Goal: Task Accomplishment & Management: Complete application form

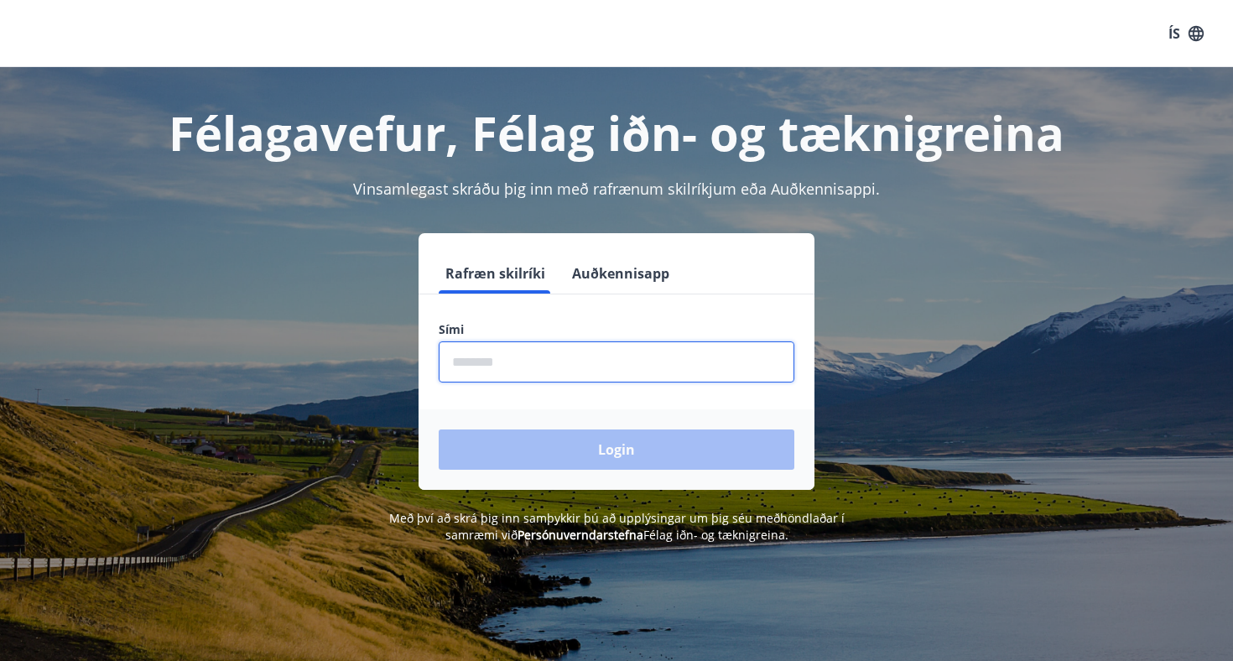
click at [480, 359] on input "phone" at bounding box center [617, 361] width 356 height 41
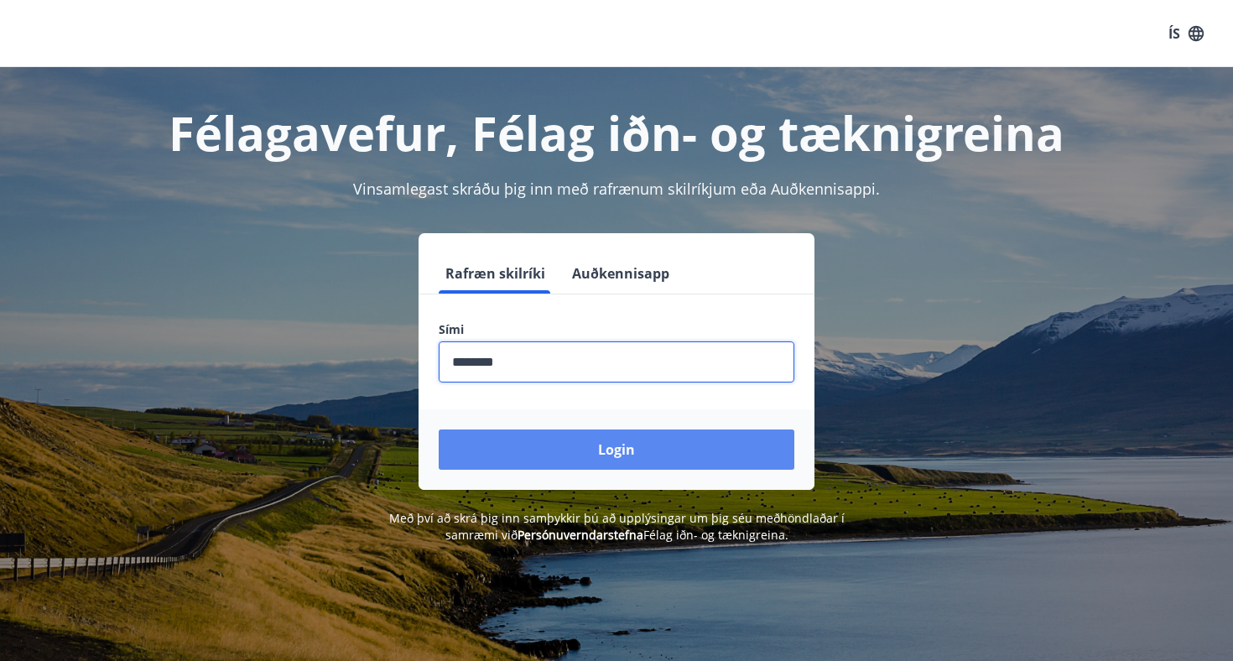
type input "********"
click at [518, 455] on button "Login" at bounding box center [617, 449] width 356 height 40
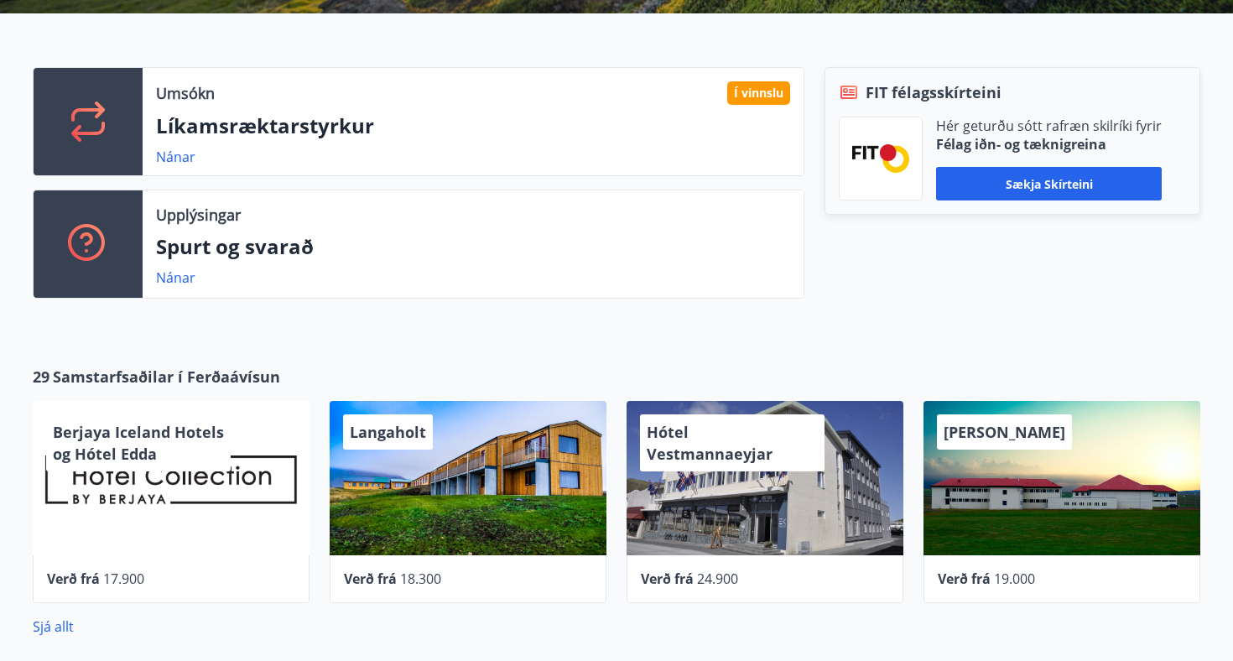
scroll to position [470, 0]
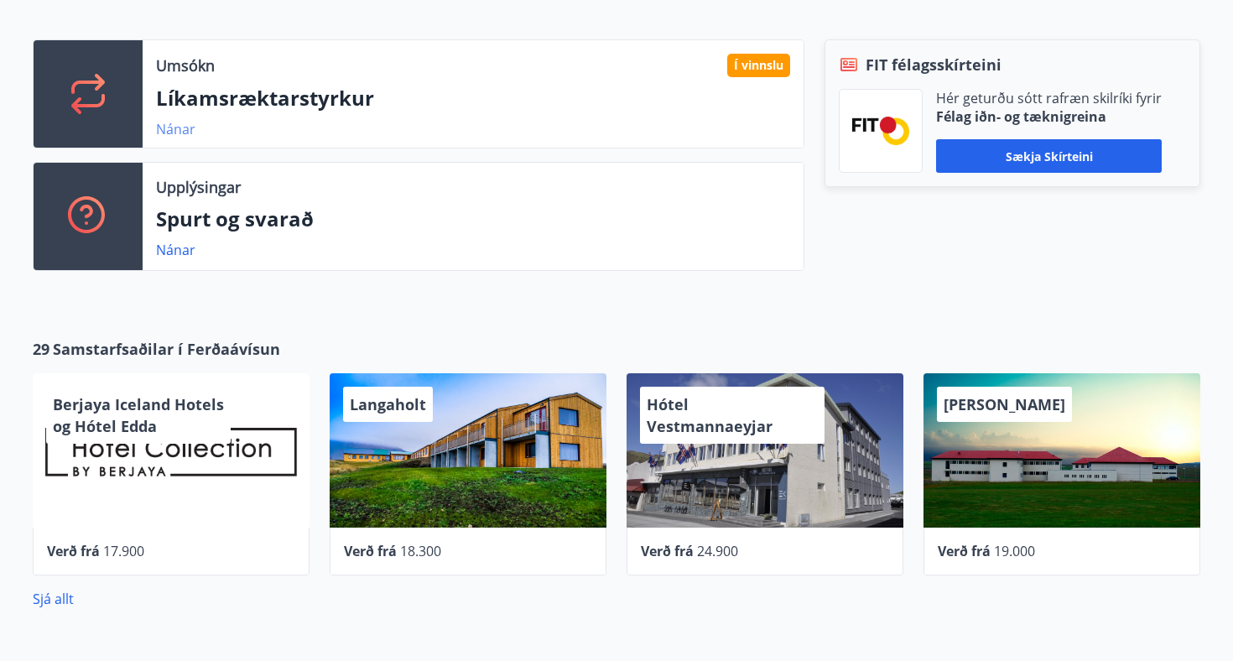
click at [180, 129] on link "Nánar" at bounding box center [175, 129] width 39 height 18
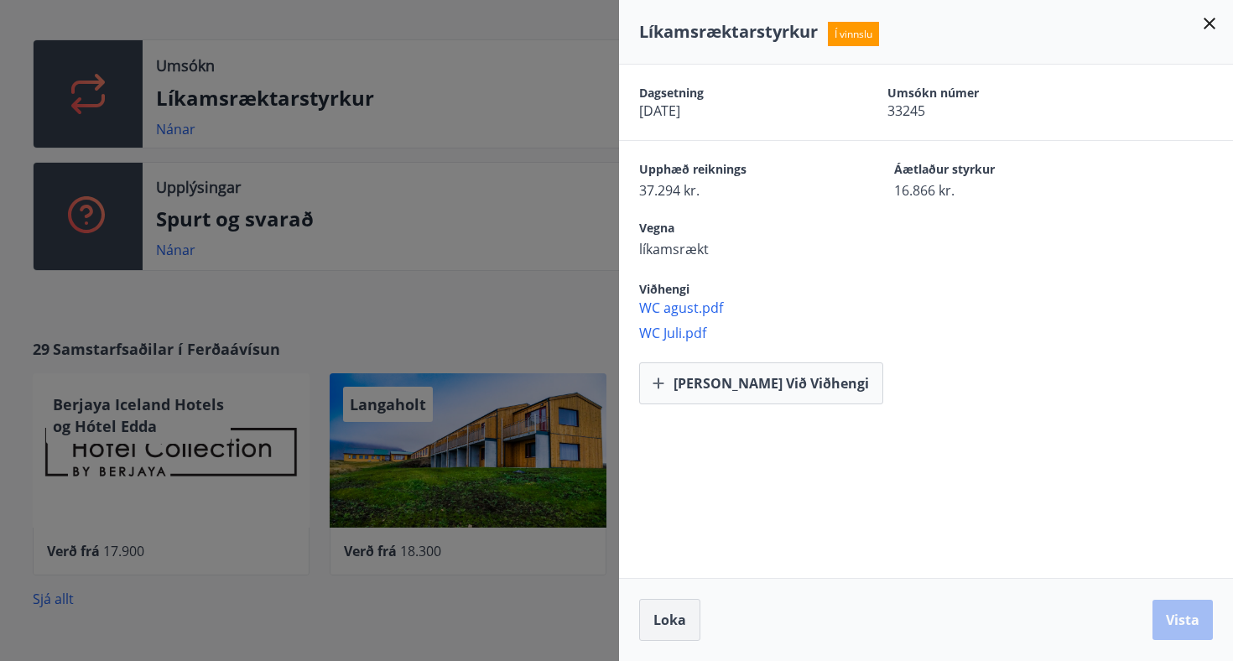
click at [678, 611] on span "Loka" at bounding box center [669, 620] width 33 height 18
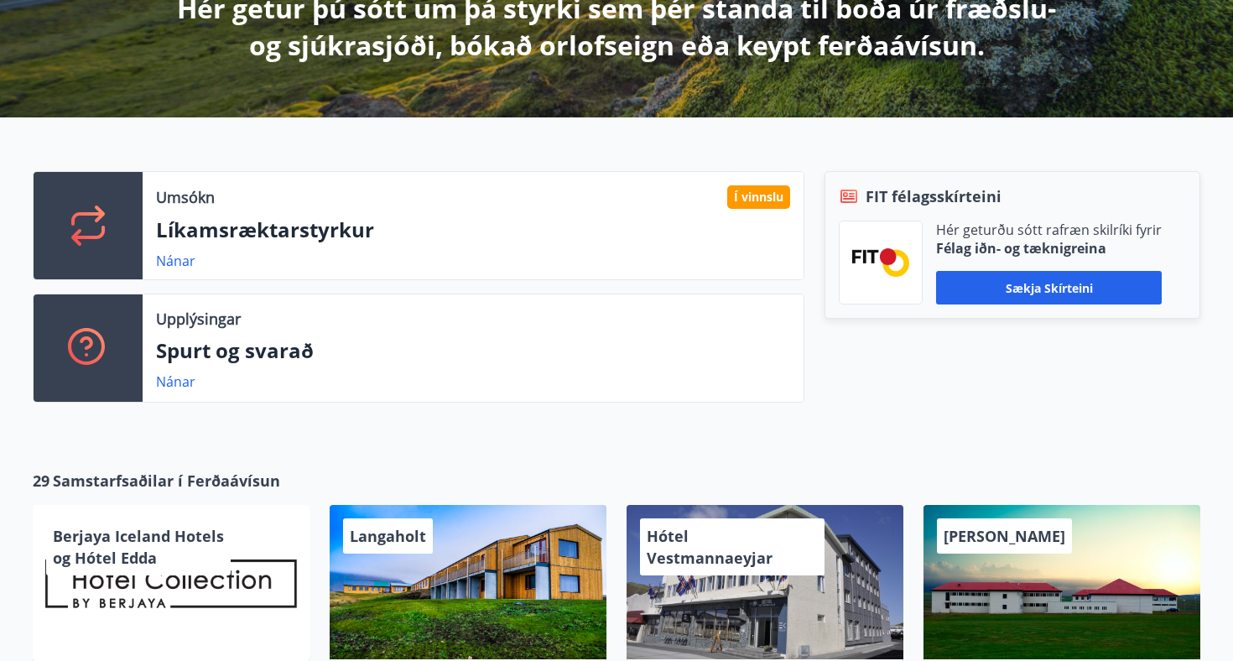
scroll to position [340, 0]
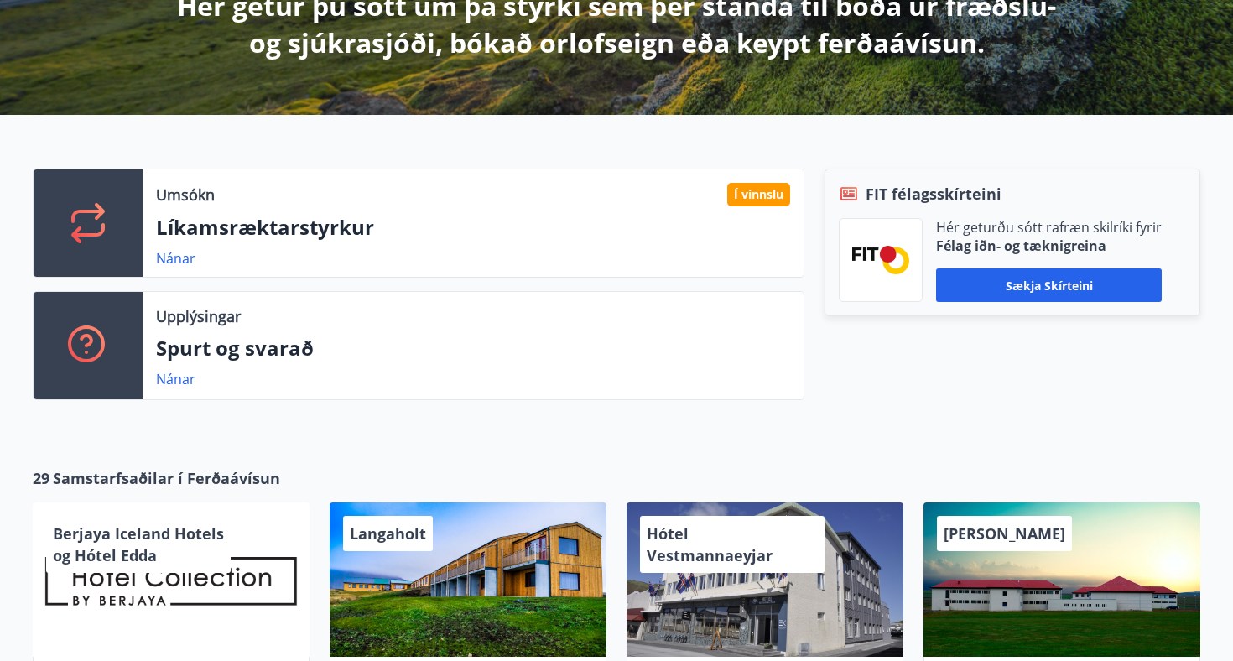
click at [186, 232] on p "Líkamsræktarstyrkur" at bounding box center [473, 227] width 634 height 29
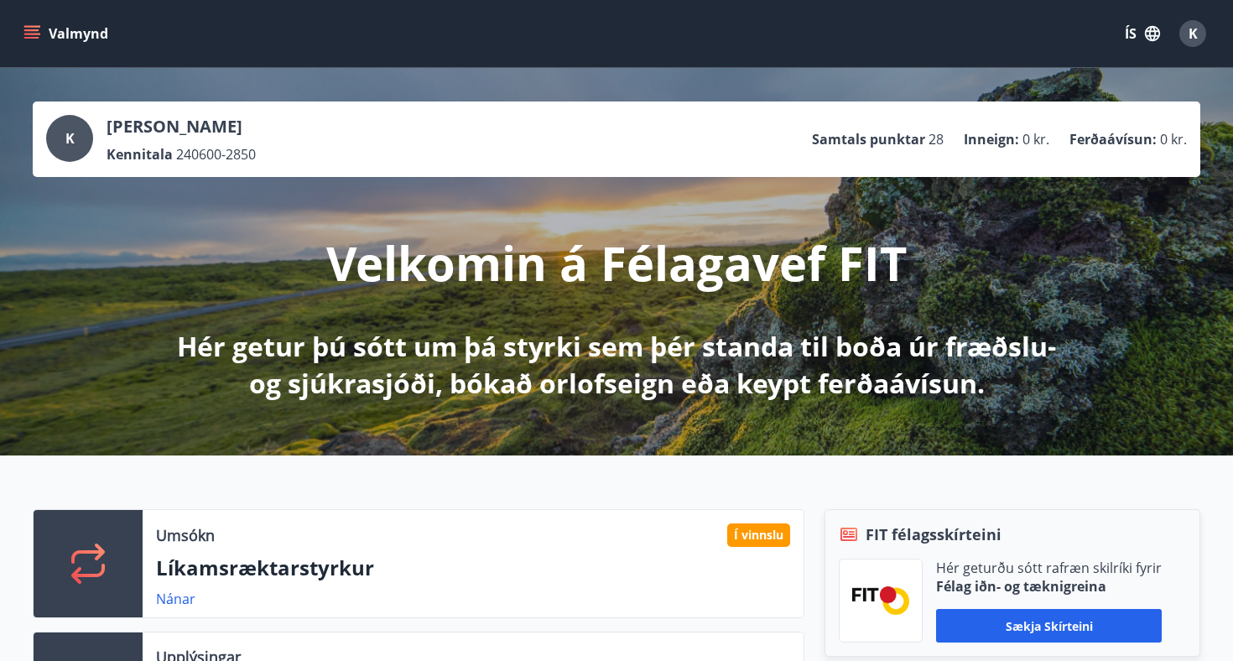
scroll to position [0, 0]
click at [1185, 29] on div "K" at bounding box center [1192, 33] width 27 height 27
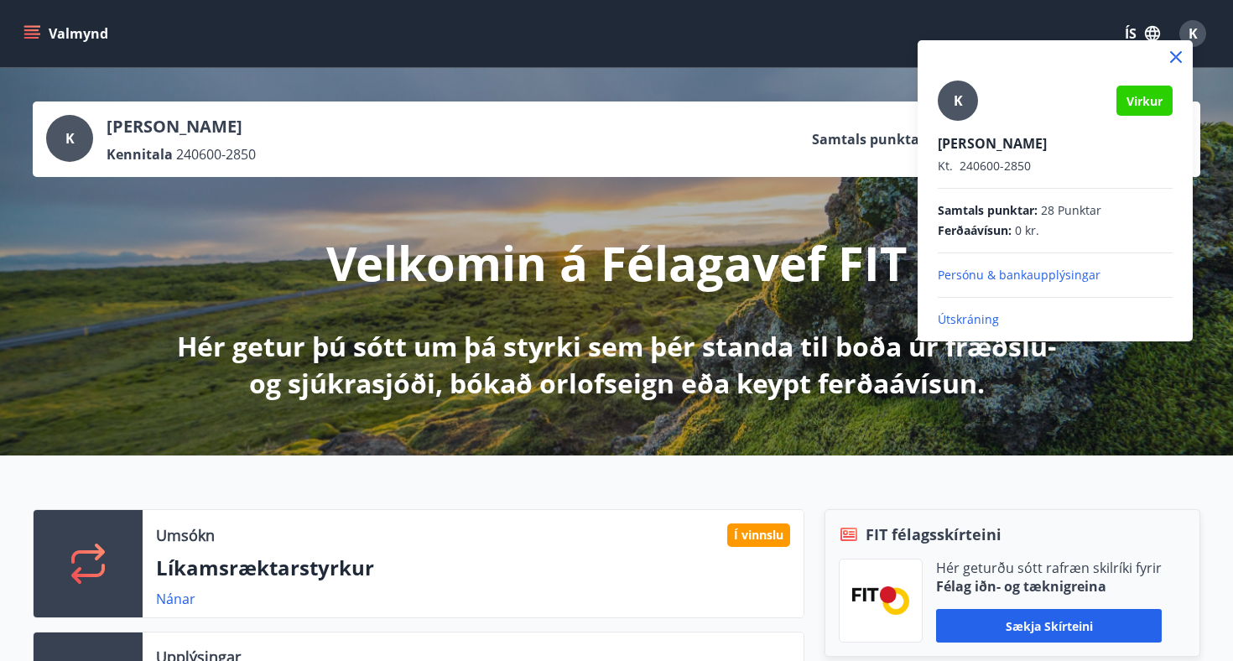
click at [825, 262] on div at bounding box center [616, 330] width 1233 height 661
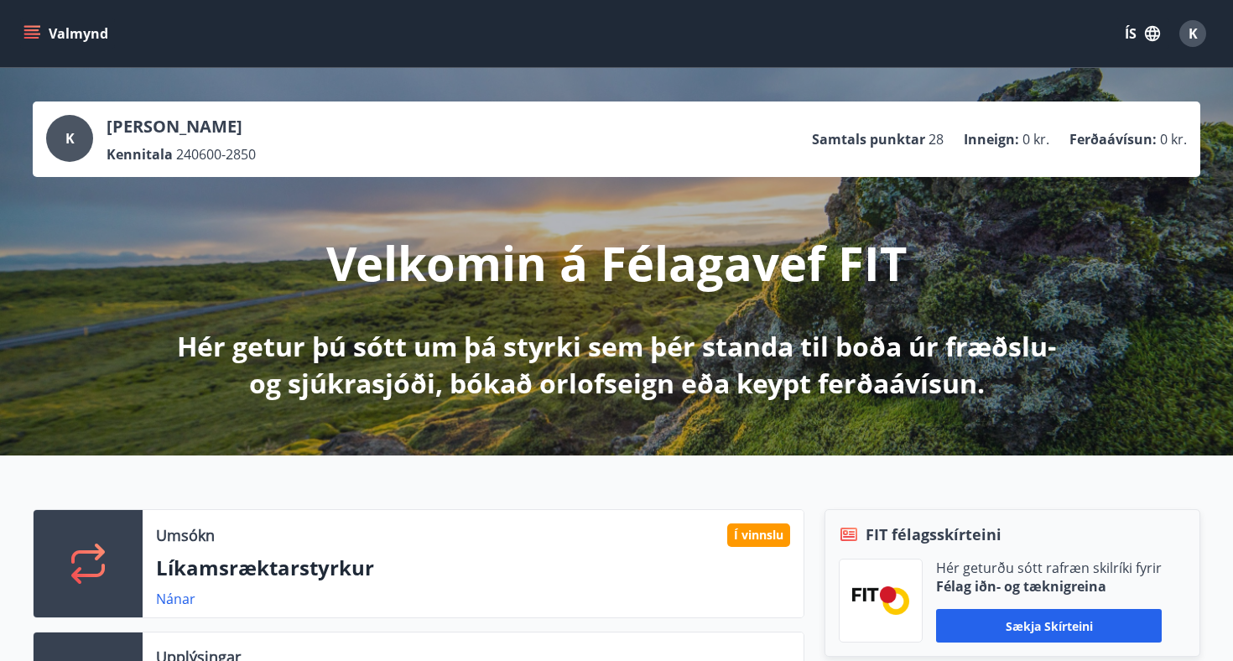
click at [51, 36] on button "Valmynd" at bounding box center [67, 33] width 95 height 30
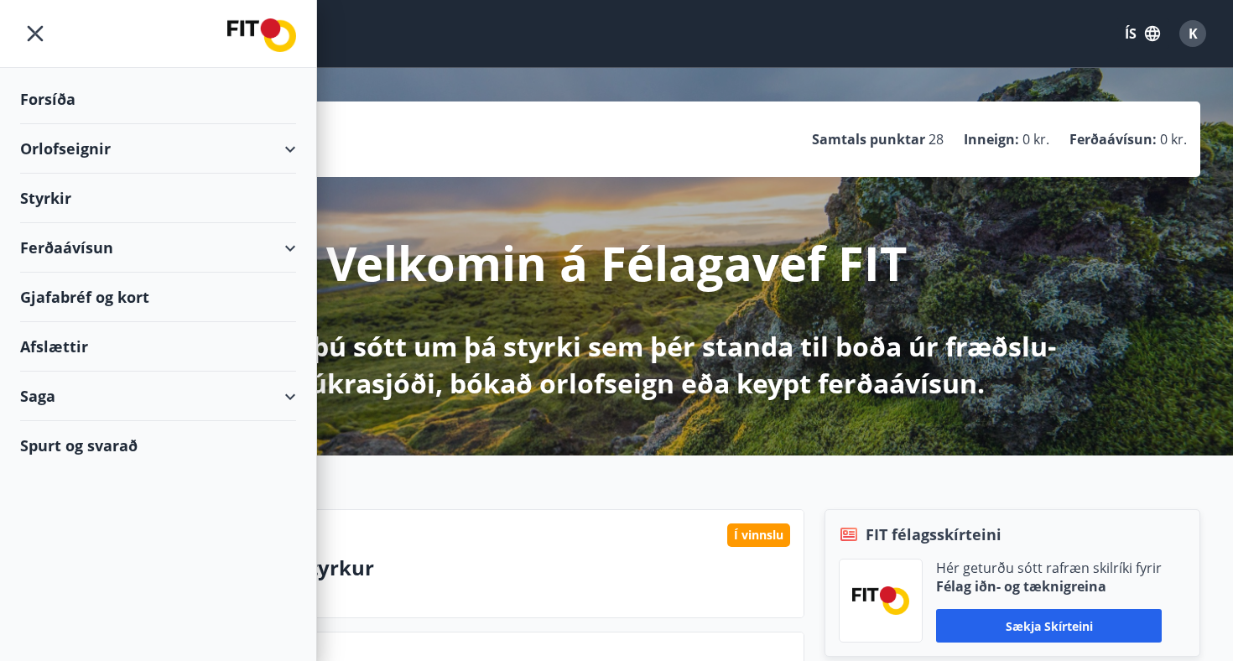
click at [65, 124] on div "Styrkir" at bounding box center [158, 99] width 276 height 49
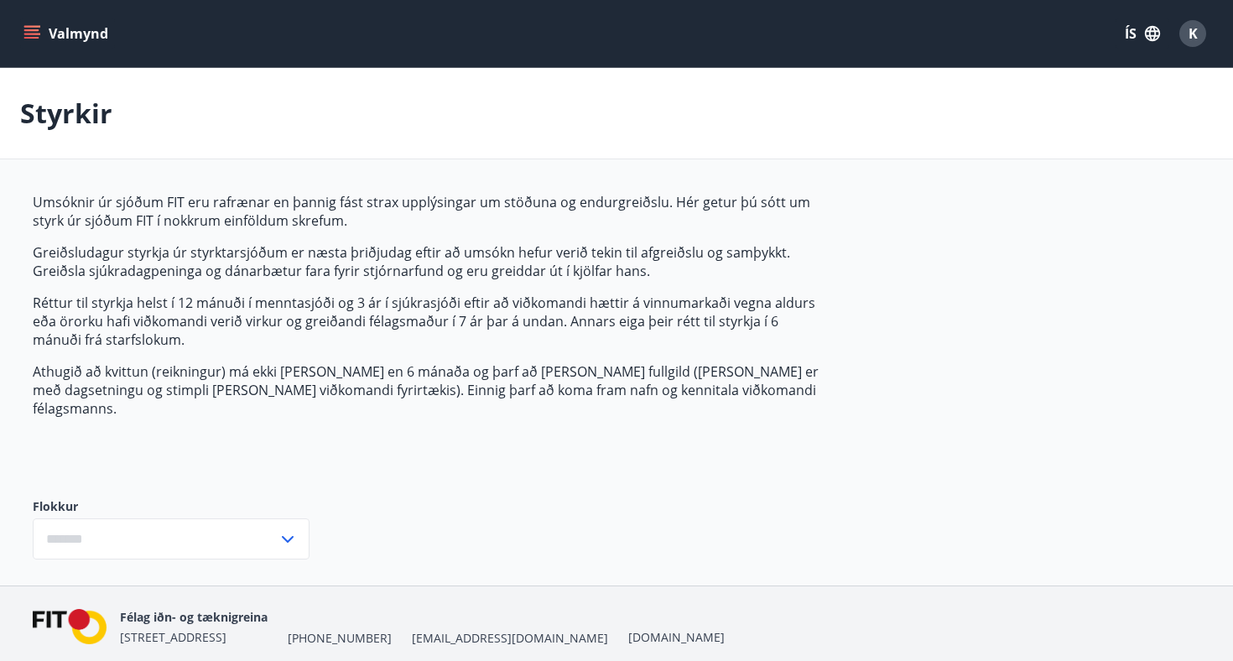
type input "***"
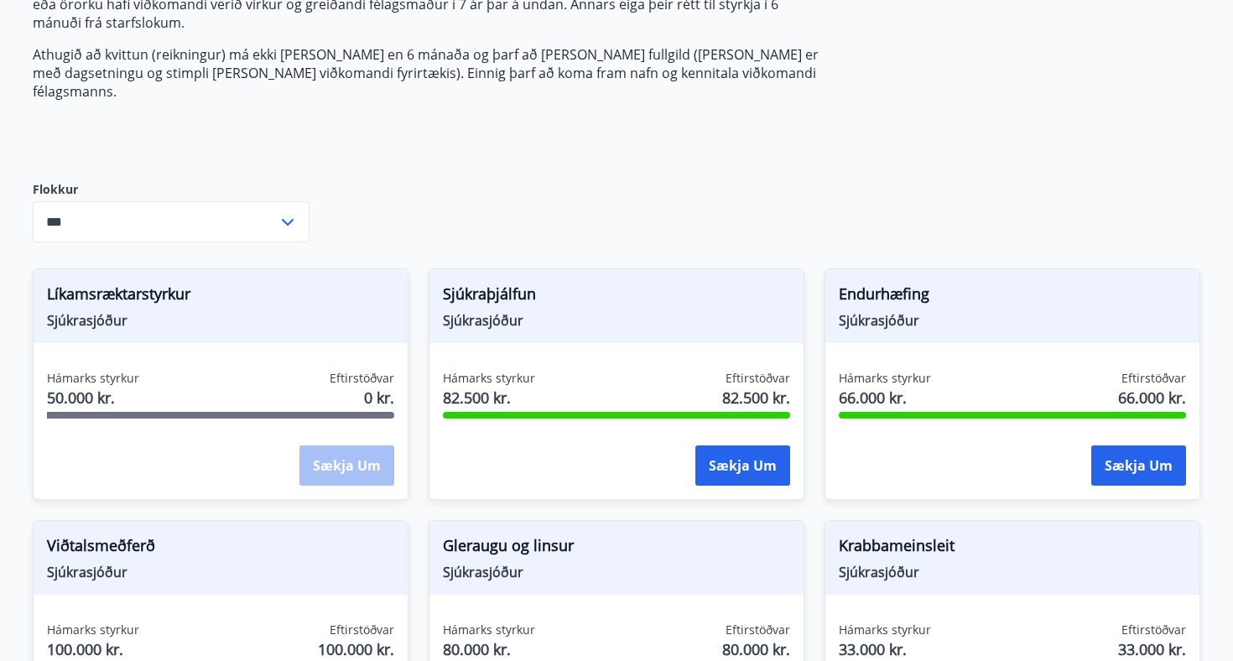
scroll to position [322, 0]
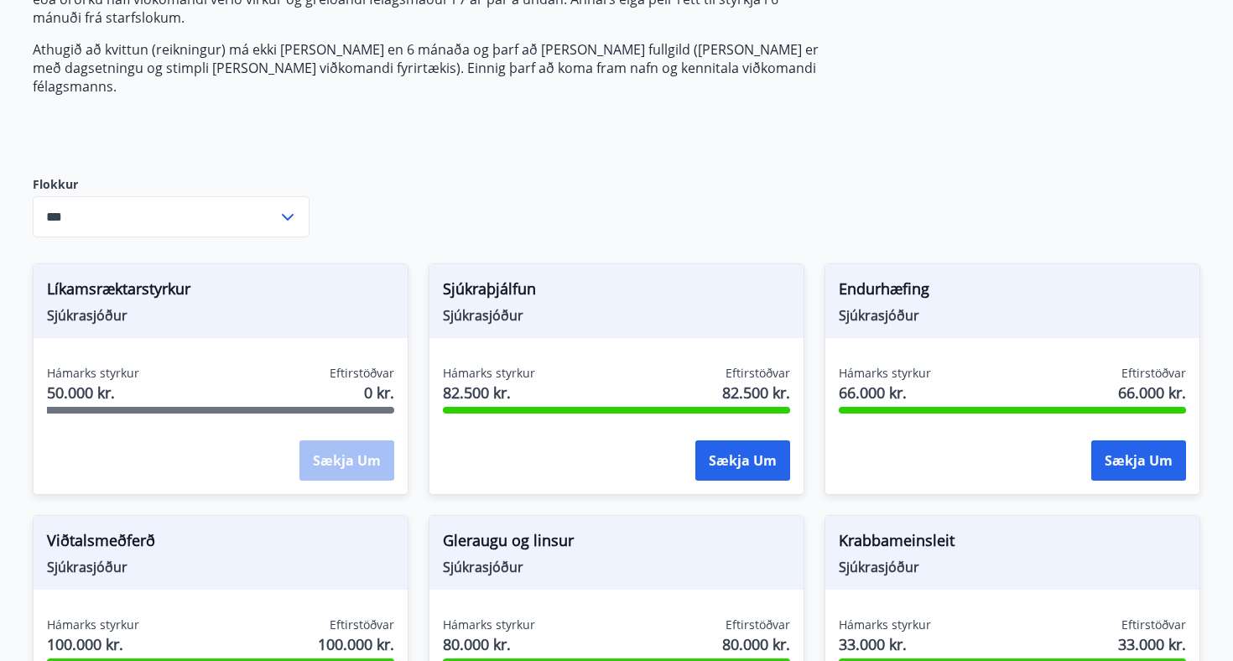
click at [359, 442] on div "Sækja um" at bounding box center [346, 461] width 95 height 42
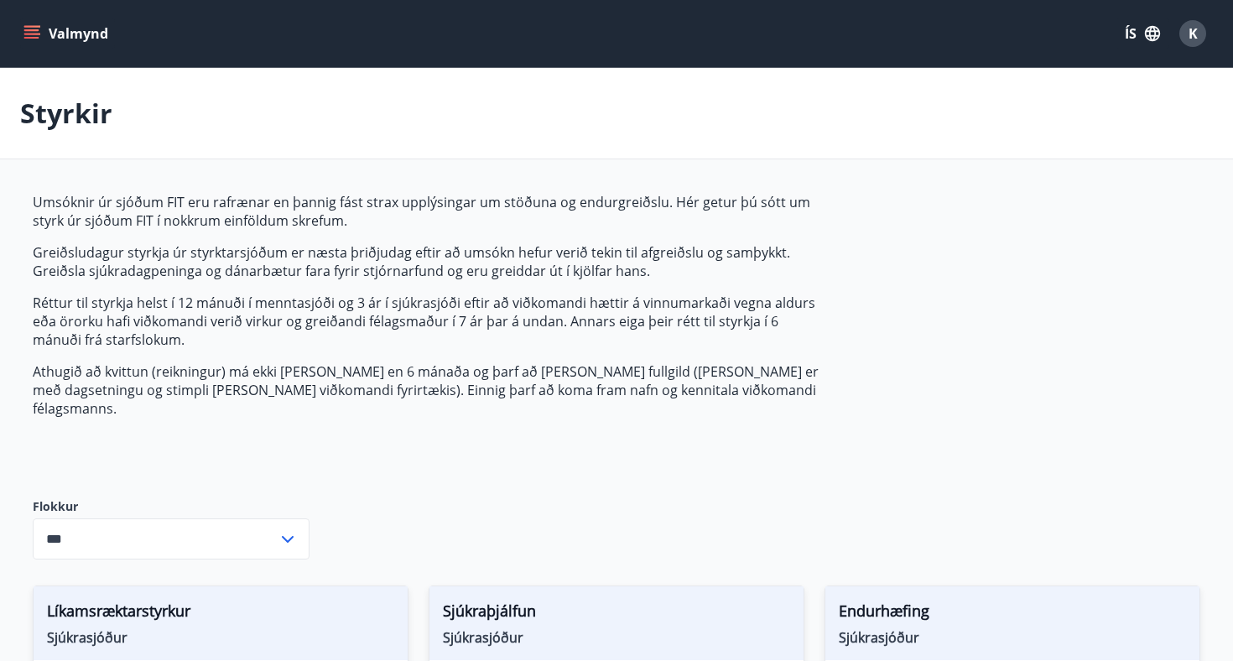
scroll to position [0, 0]
click at [1198, 40] on div "K" at bounding box center [1192, 33] width 27 height 27
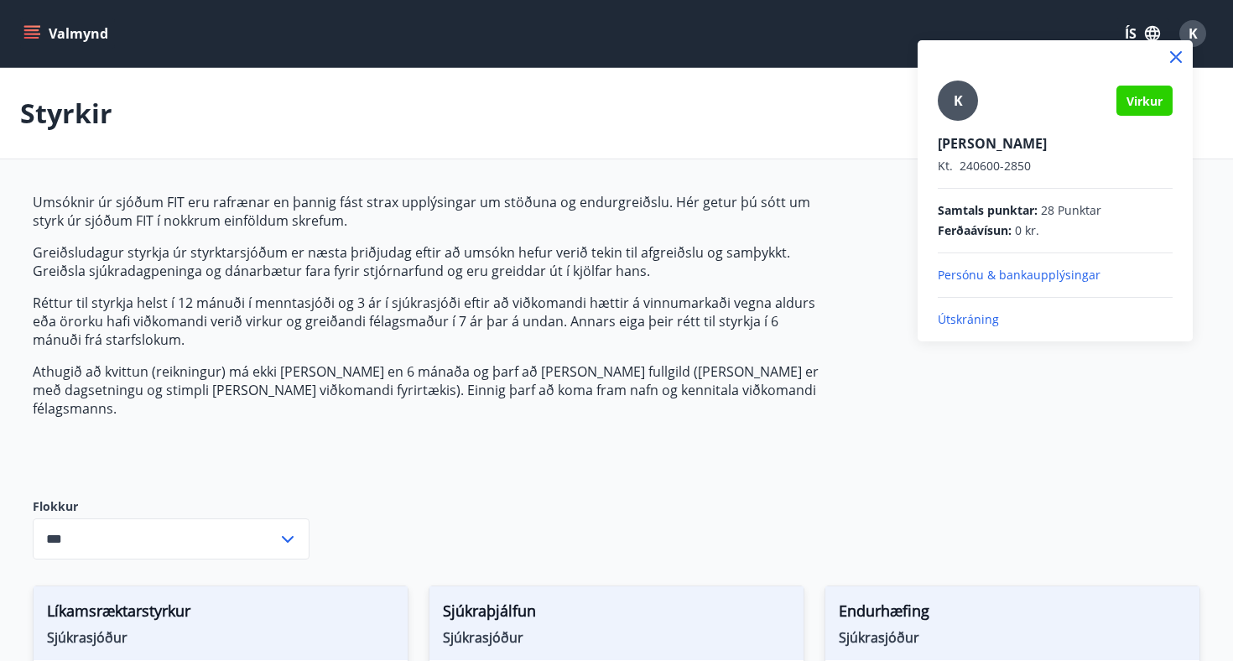
click at [1177, 50] on icon at bounding box center [1176, 57] width 20 height 20
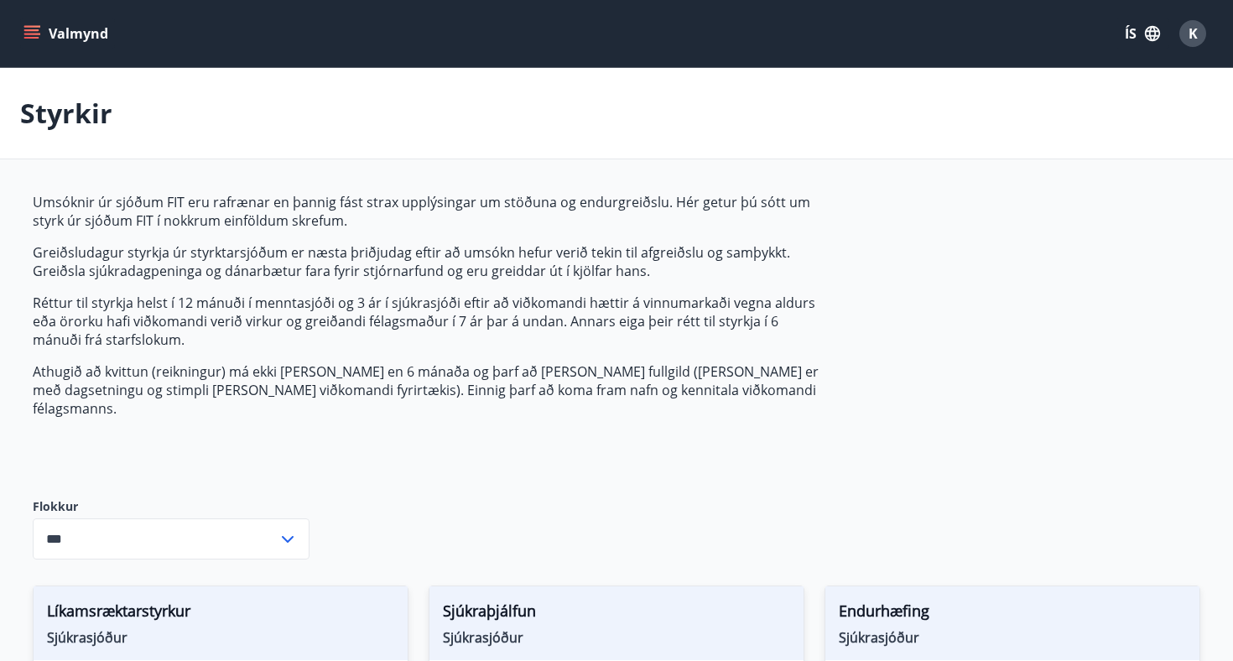
click at [24, 28] on icon "menu" at bounding box center [31, 33] width 17 height 17
click at [73, 134] on div "Styrkir" at bounding box center [616, 113] width 1233 height 91
click at [55, 43] on button "Valmynd" at bounding box center [67, 33] width 95 height 30
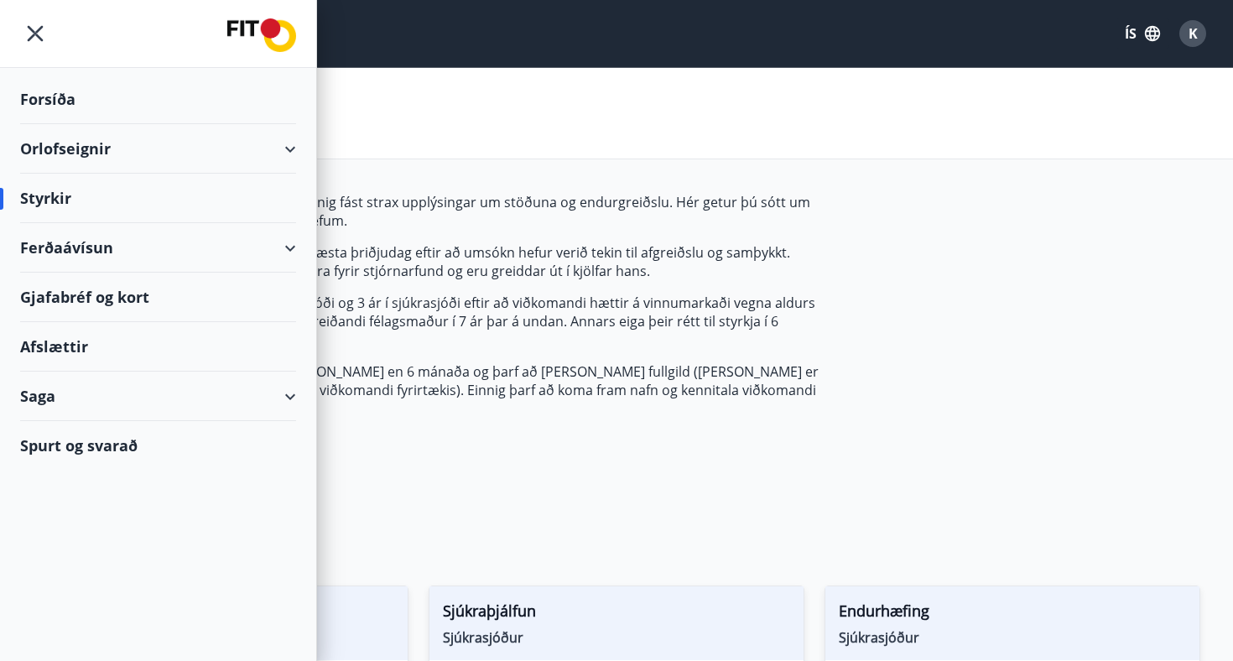
click at [242, 40] on img at bounding box center [261, 35] width 69 height 34
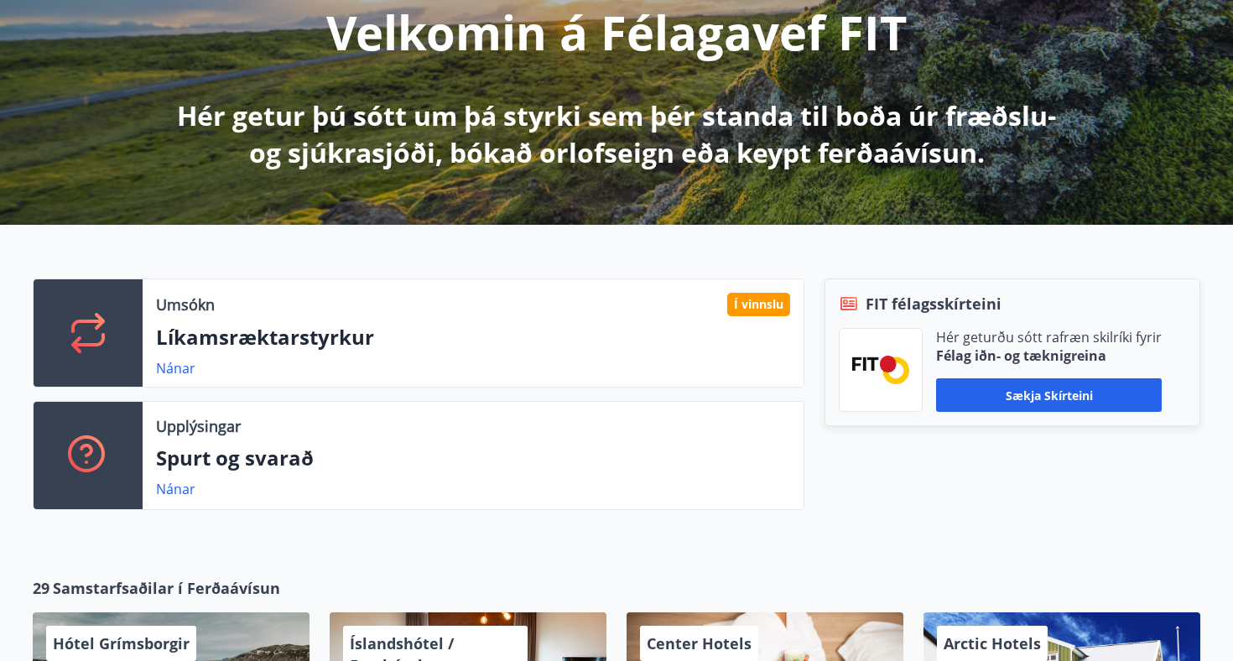
scroll to position [286, 0]
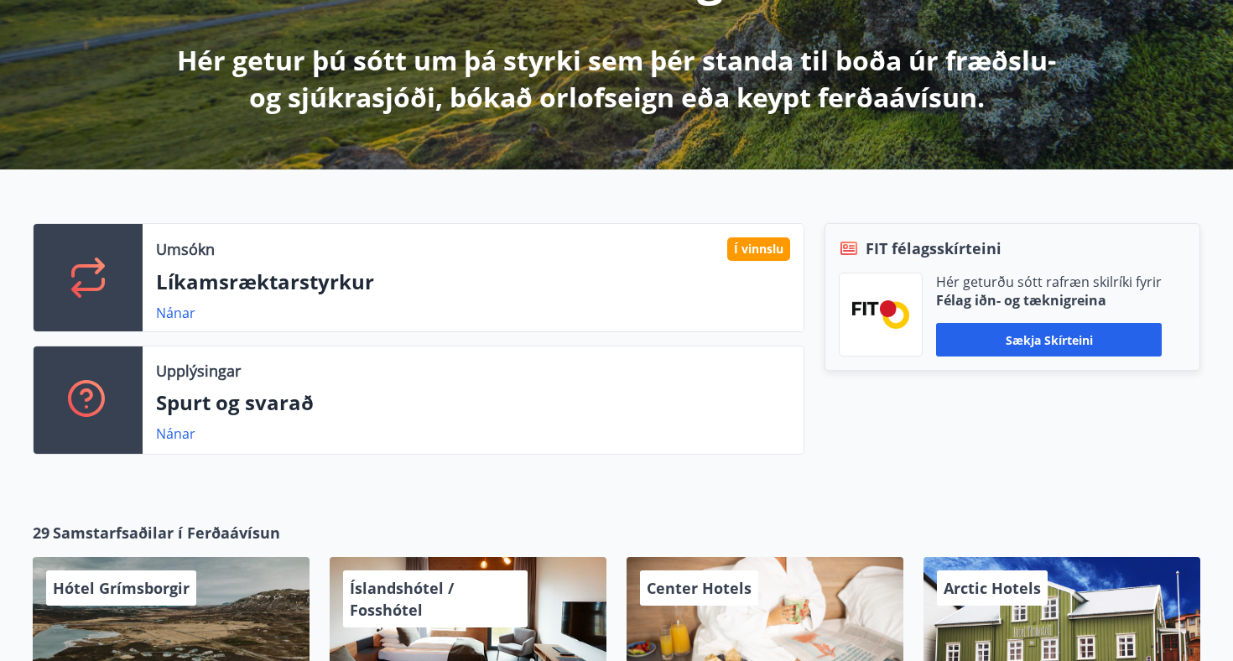
click at [759, 253] on div "Í vinnslu" at bounding box center [758, 248] width 63 height 23
click at [187, 318] on link "Nánar" at bounding box center [175, 313] width 39 height 18
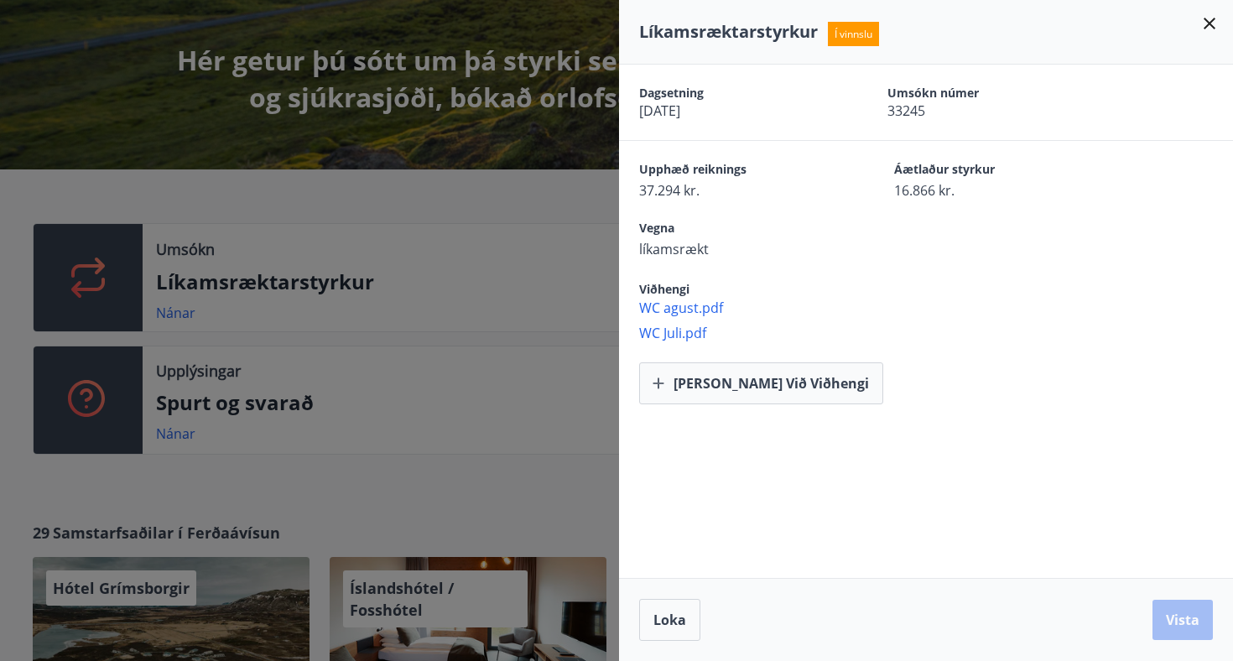
click at [1210, 25] on icon at bounding box center [1209, 24] width 12 height 12
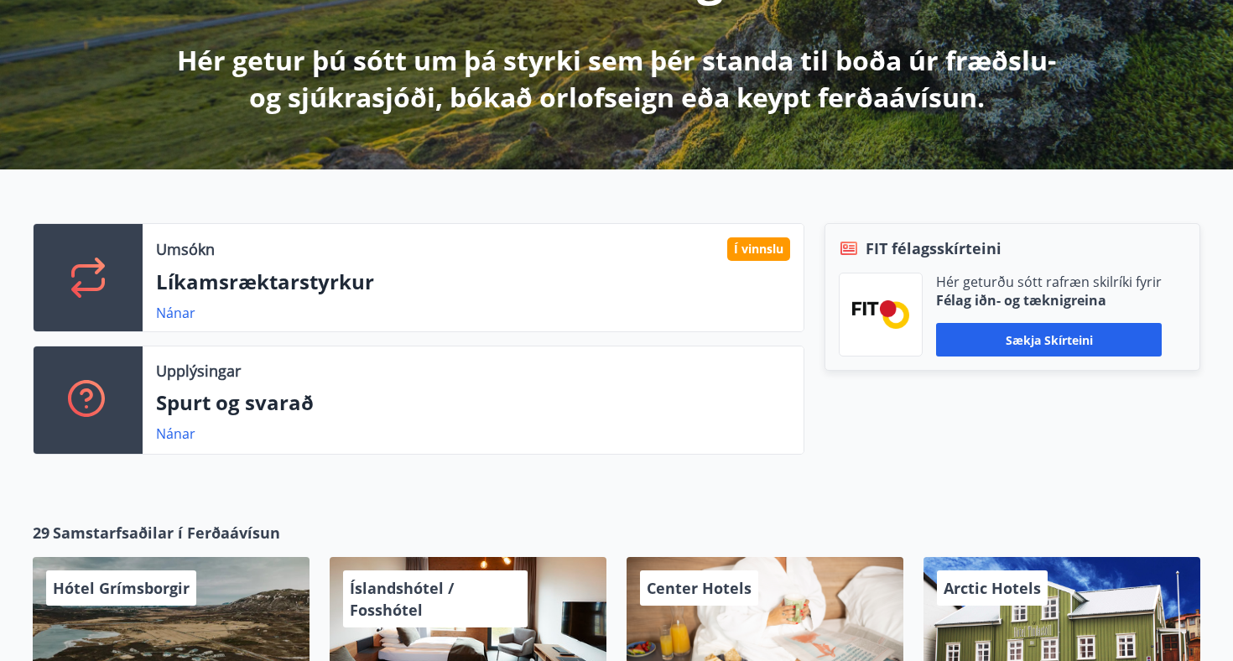
click at [531, 281] on p "Líkamsræktarstyrkur" at bounding box center [473, 282] width 634 height 29
click at [174, 309] on link "Nánar" at bounding box center [175, 313] width 39 height 18
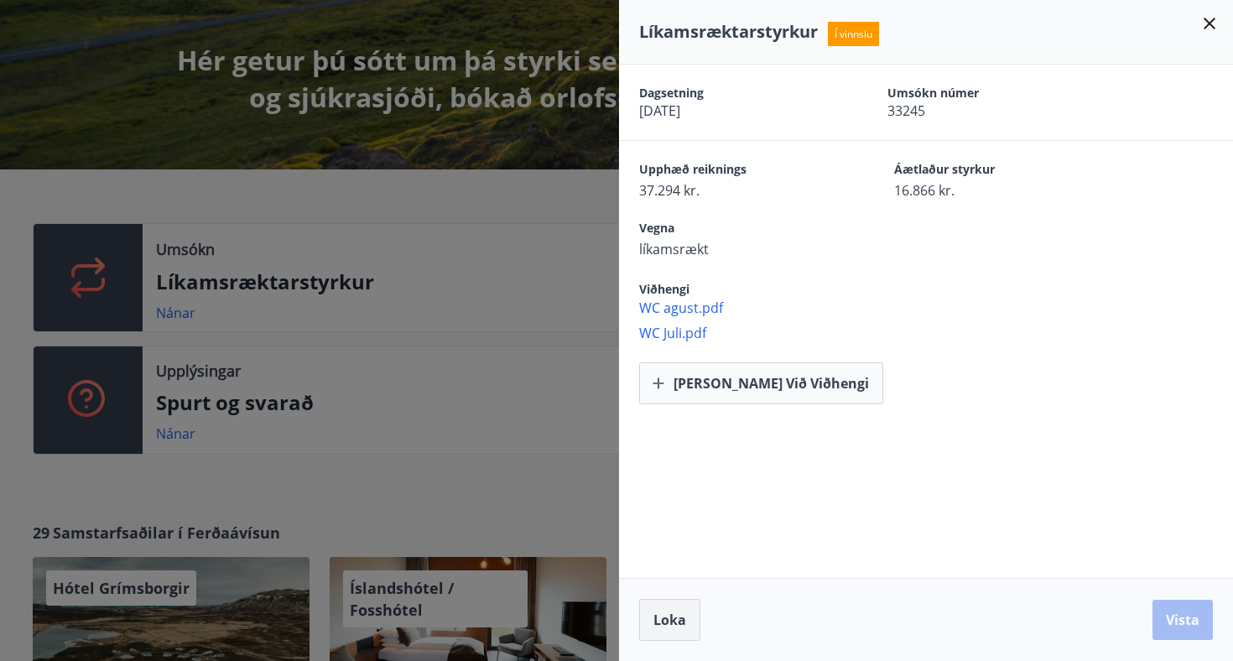
click at [659, 633] on button "Loka" at bounding box center [669, 620] width 61 height 42
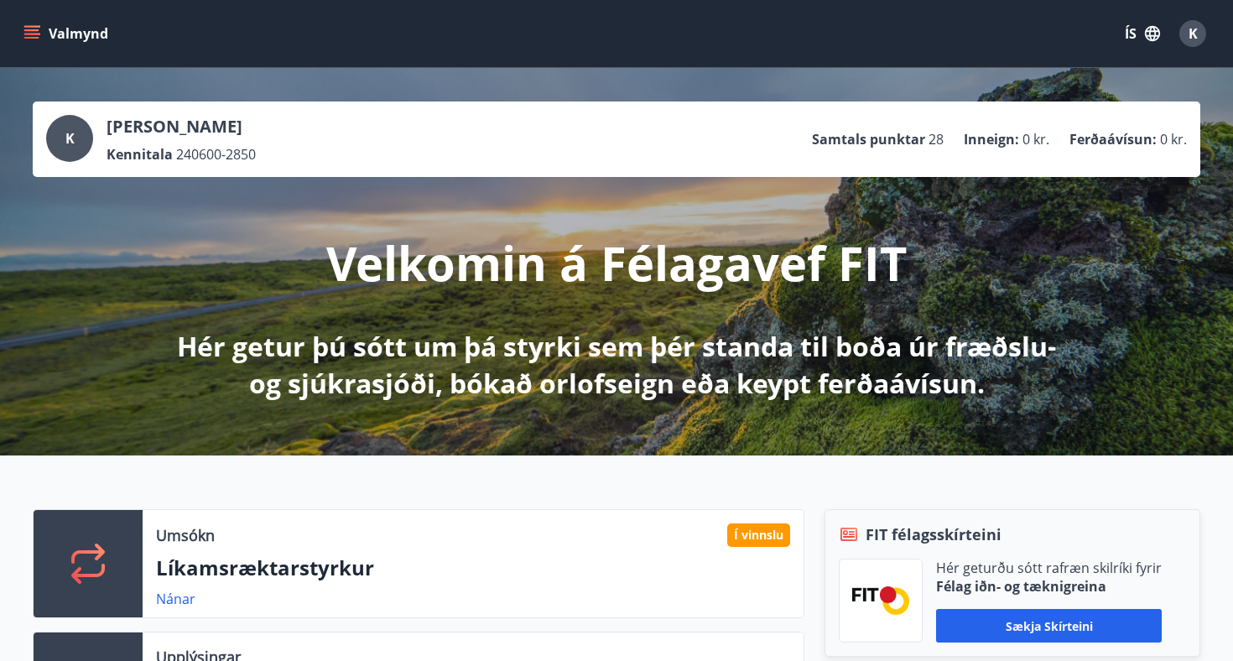
scroll to position [0, 0]
click at [36, 28] on icon "menu" at bounding box center [31, 33] width 17 height 17
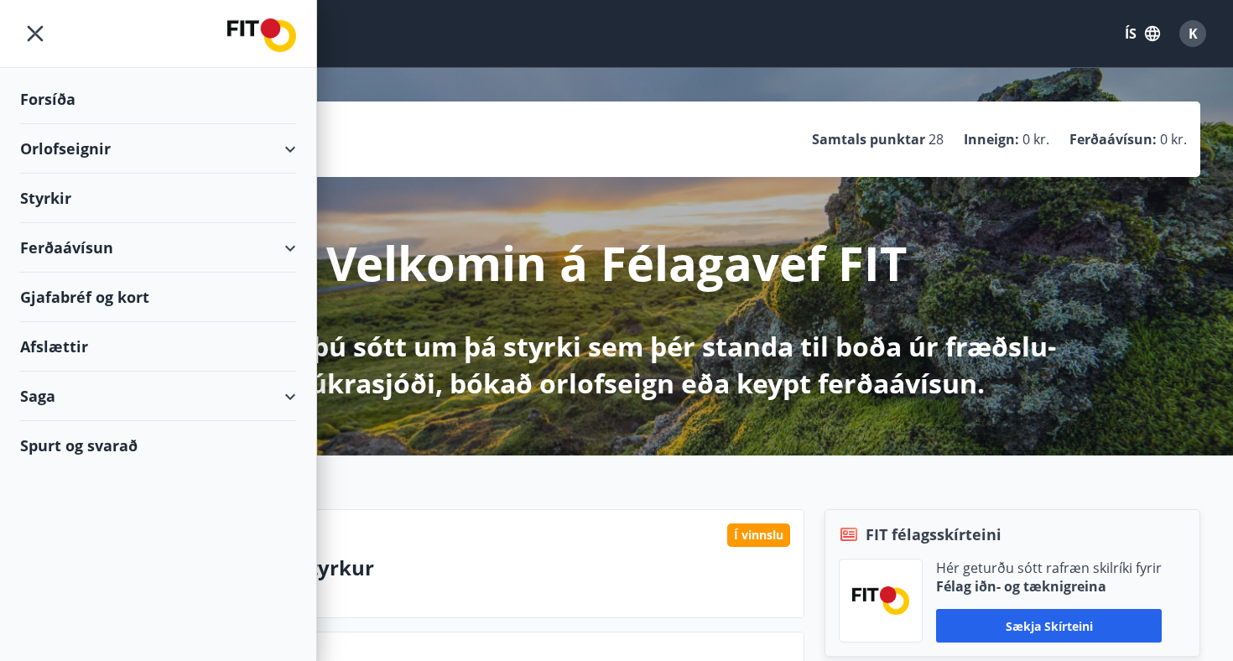
click at [51, 124] on div "Styrkir" at bounding box center [158, 99] width 276 height 49
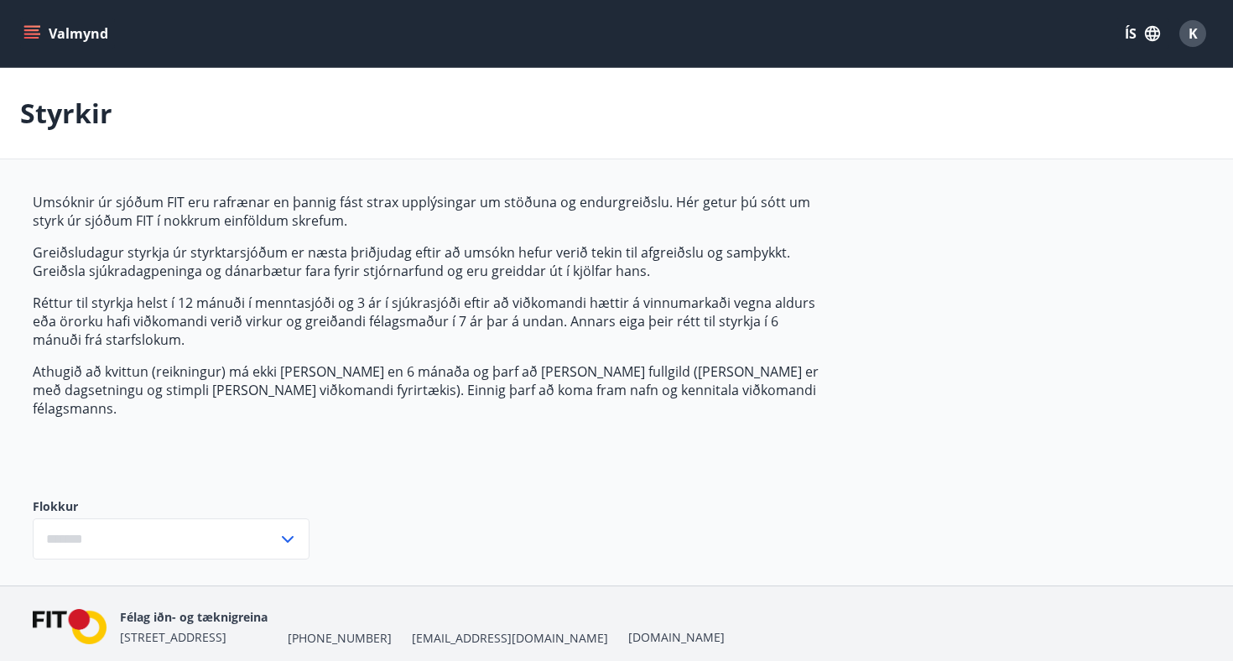
type input "***"
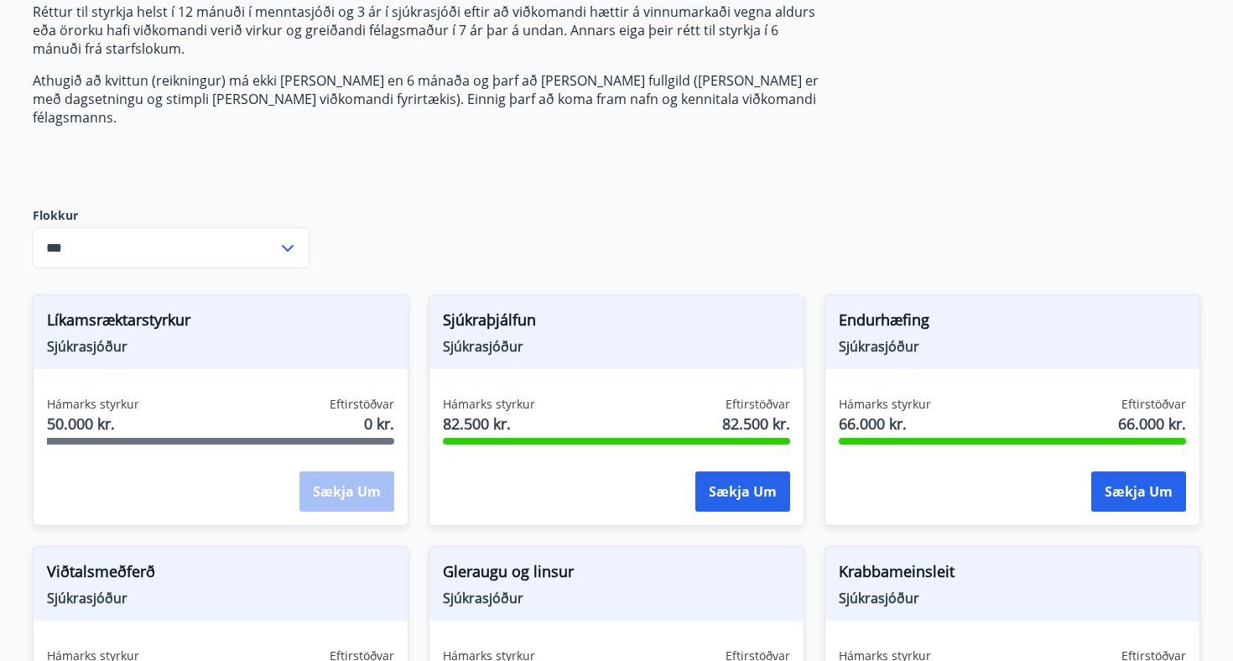
scroll to position [299, 0]
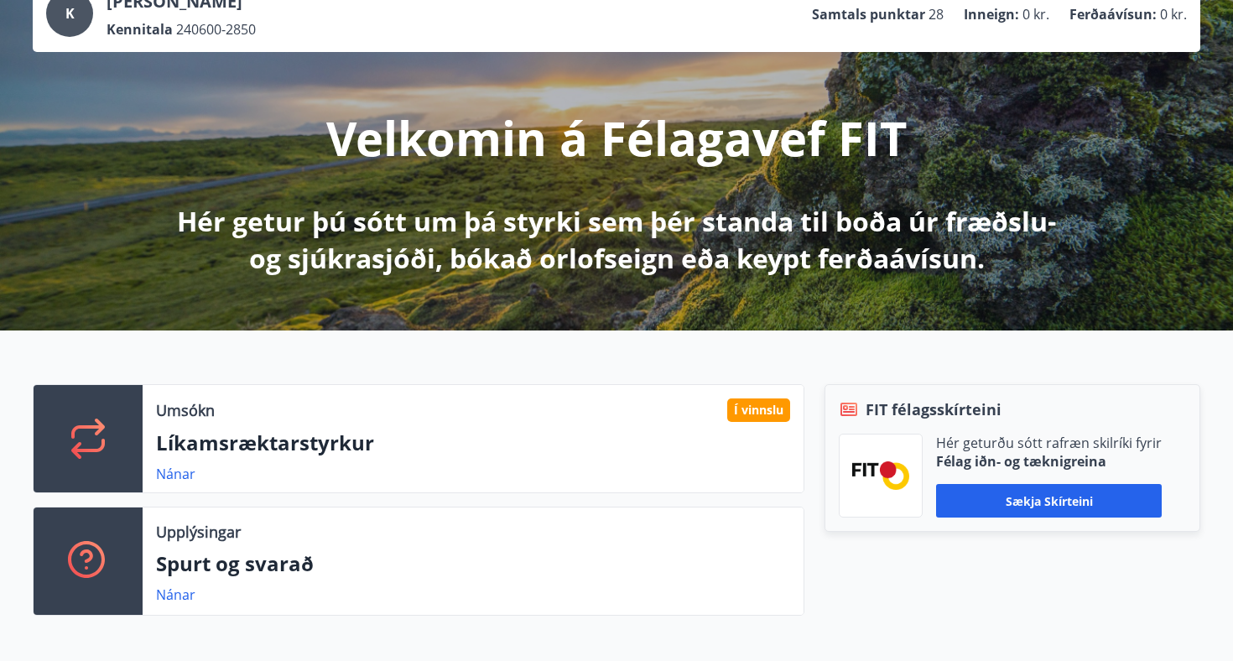
scroll to position [132, 0]
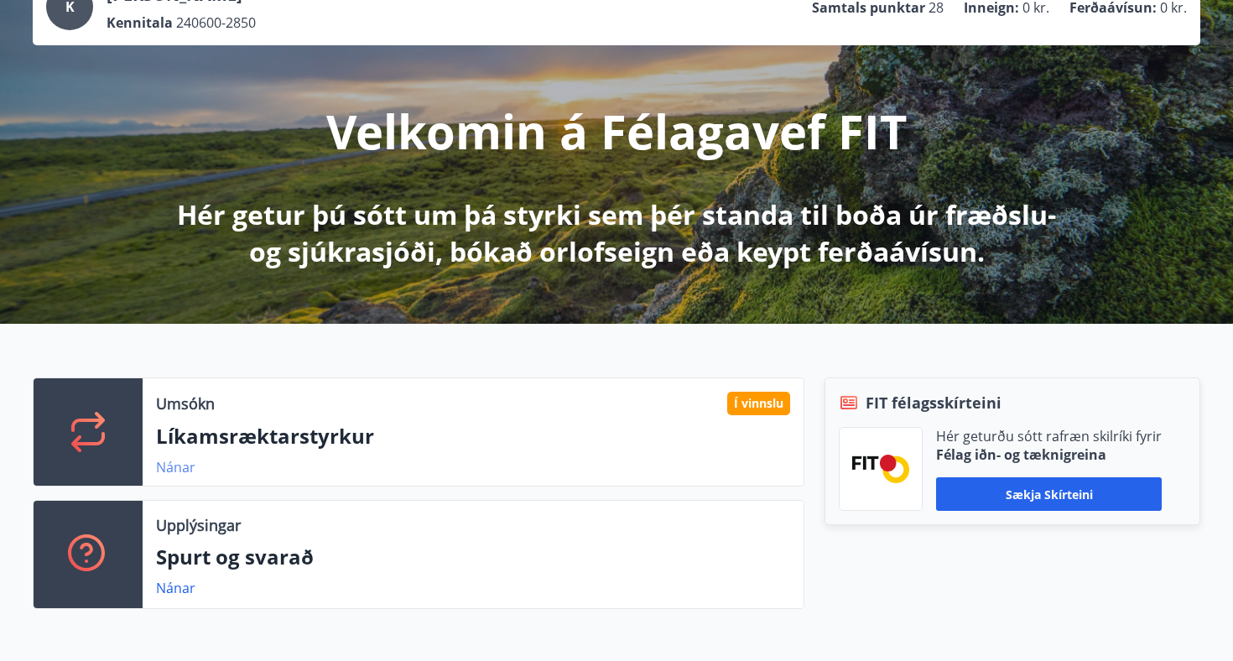
click at [179, 464] on link "Nánar" at bounding box center [175, 467] width 39 height 18
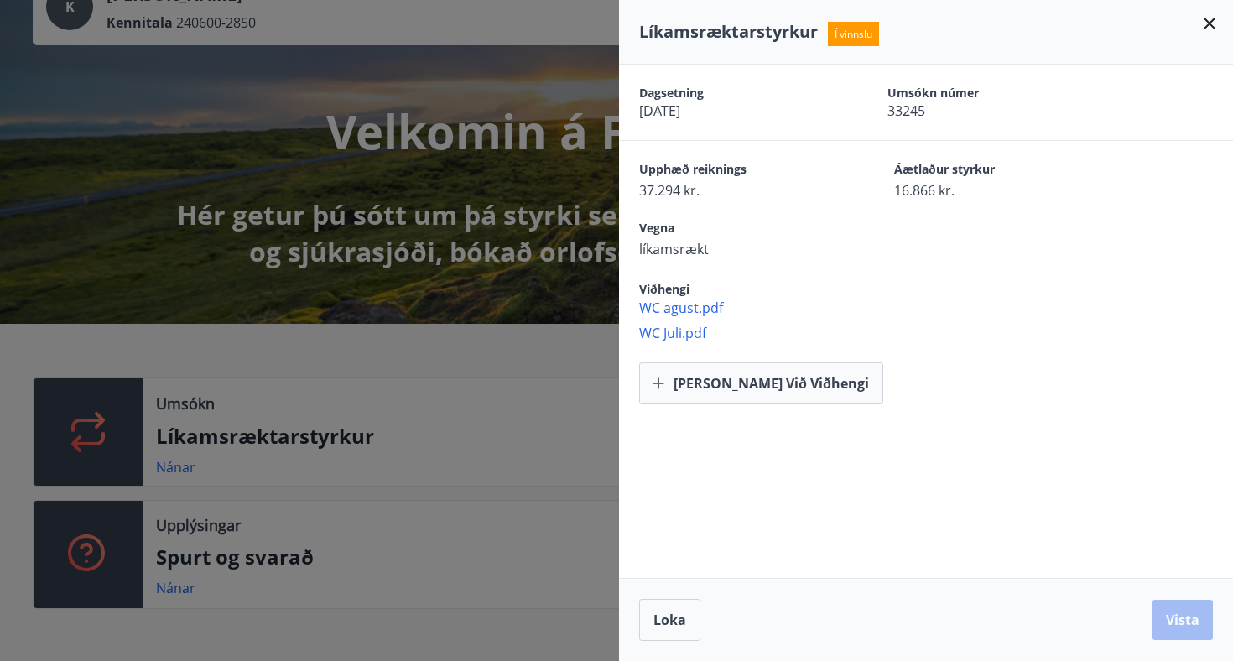
click at [1181, 614] on div "Loka Vista" at bounding box center [926, 620] width 574 height 42
click at [725, 387] on button "[PERSON_NAME] við viðhengi" at bounding box center [761, 383] width 244 height 42
click at [739, 387] on button "[PERSON_NAME] við viðhengi" at bounding box center [761, 383] width 244 height 42
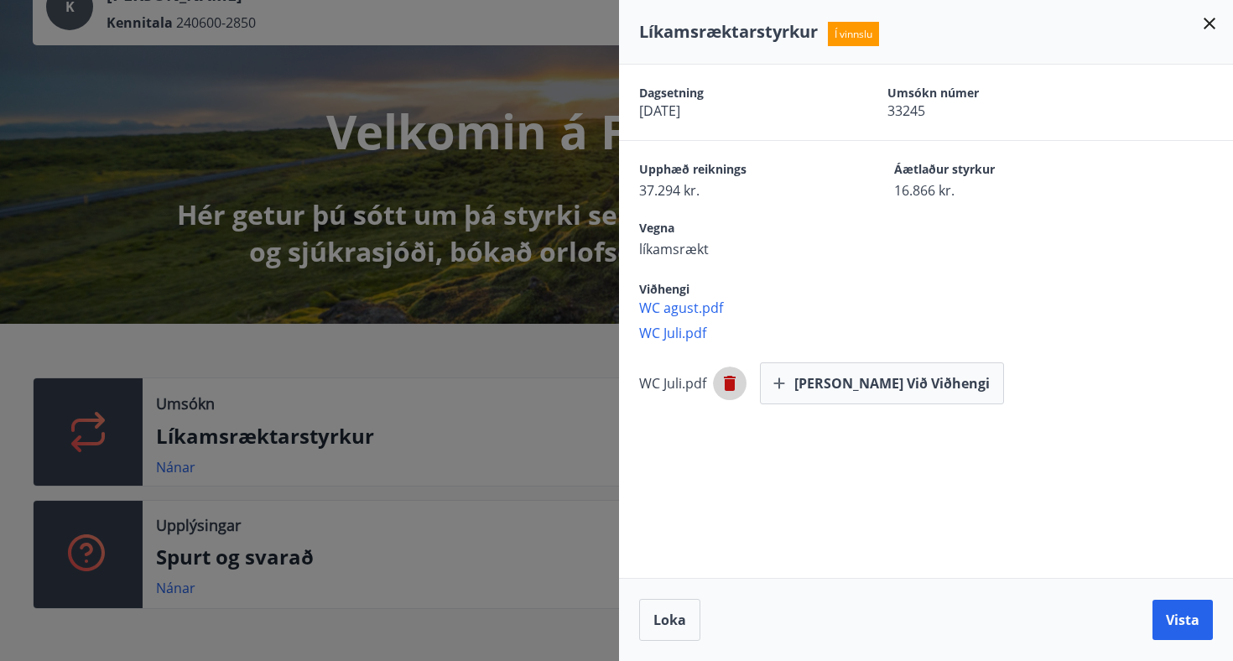
click at [726, 387] on icon "button" at bounding box center [730, 383] width 12 height 15
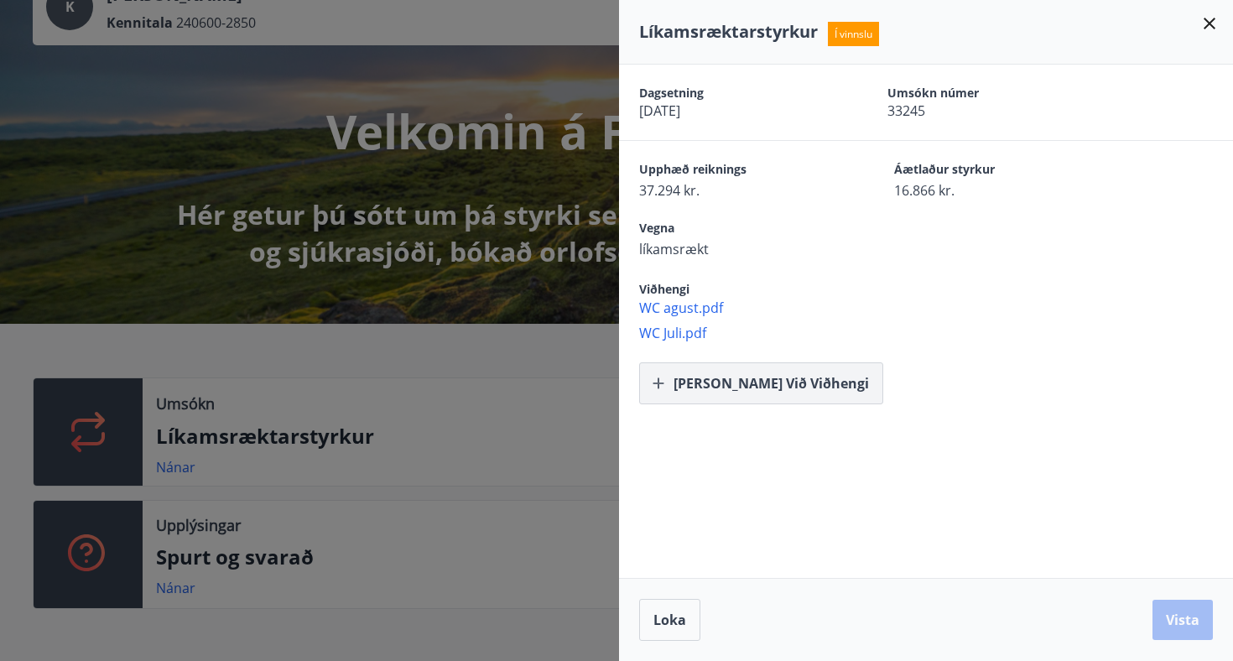
click at [687, 384] on button "[PERSON_NAME] við viðhengi" at bounding box center [761, 383] width 244 height 42
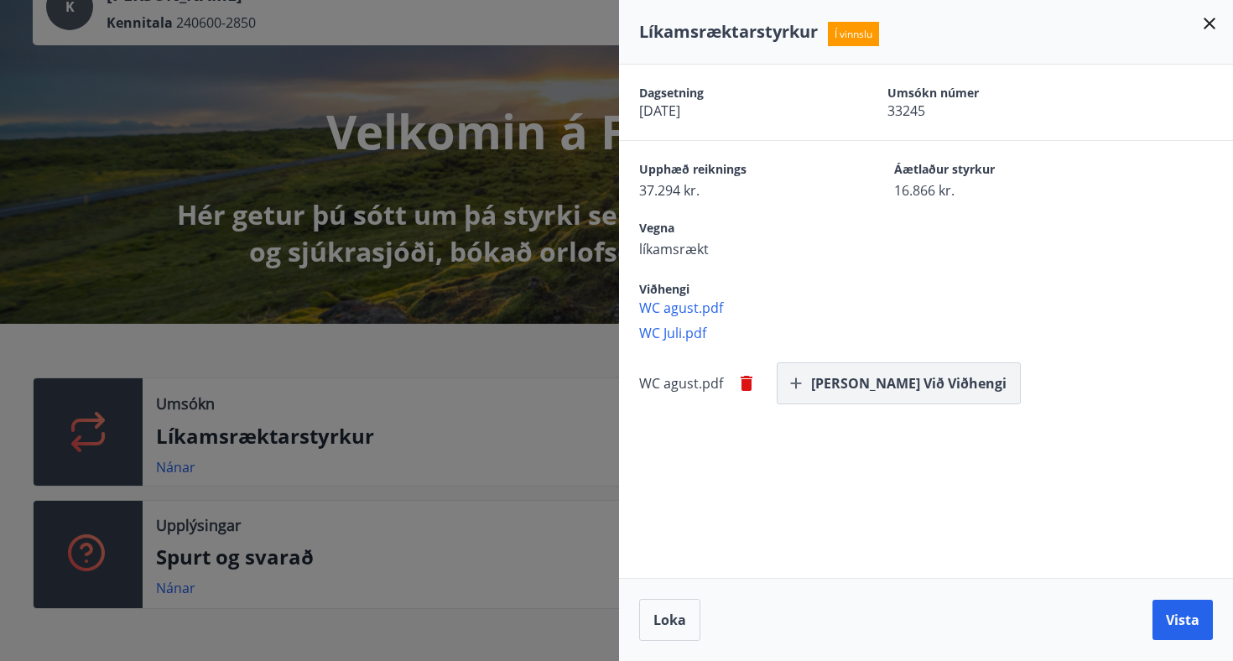
click at [834, 392] on button "[PERSON_NAME] við viðhengi" at bounding box center [899, 383] width 244 height 42
click at [1167, 603] on button "Vista" at bounding box center [1182, 620] width 60 height 40
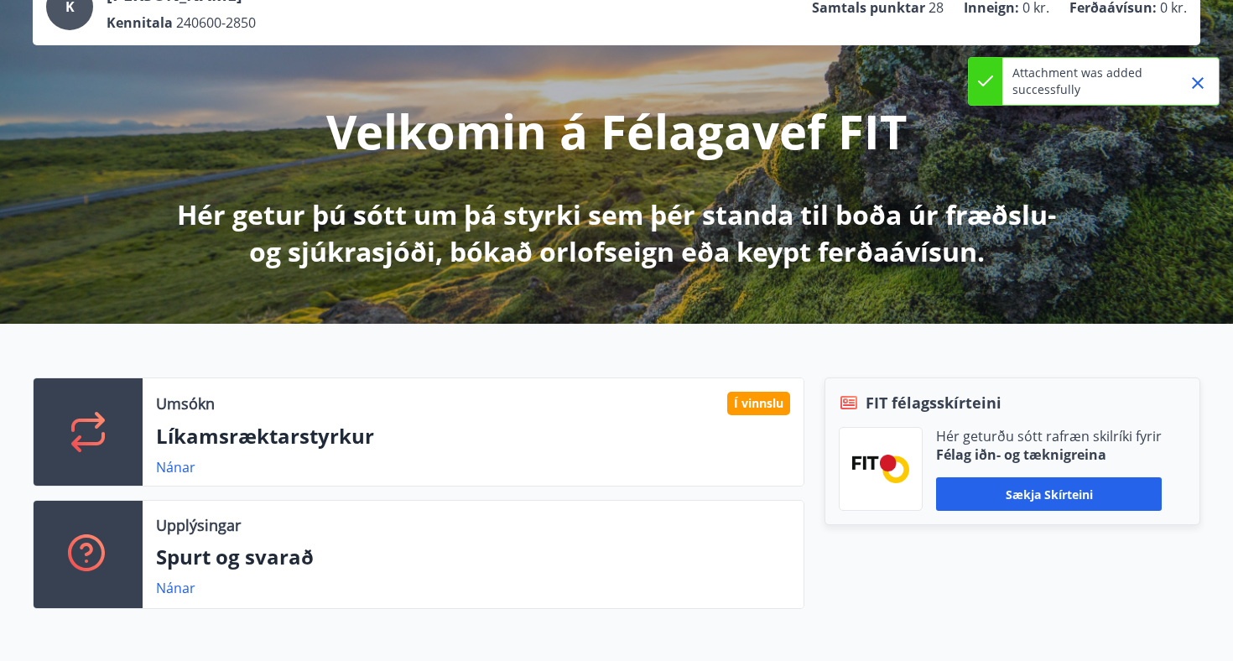
click at [771, 390] on div "Umsókn Í vinnslu Líkamsræktarstyrkur Nánar" at bounding box center [473, 431] width 661 height 107
click at [168, 464] on link "Nánar" at bounding box center [175, 467] width 39 height 18
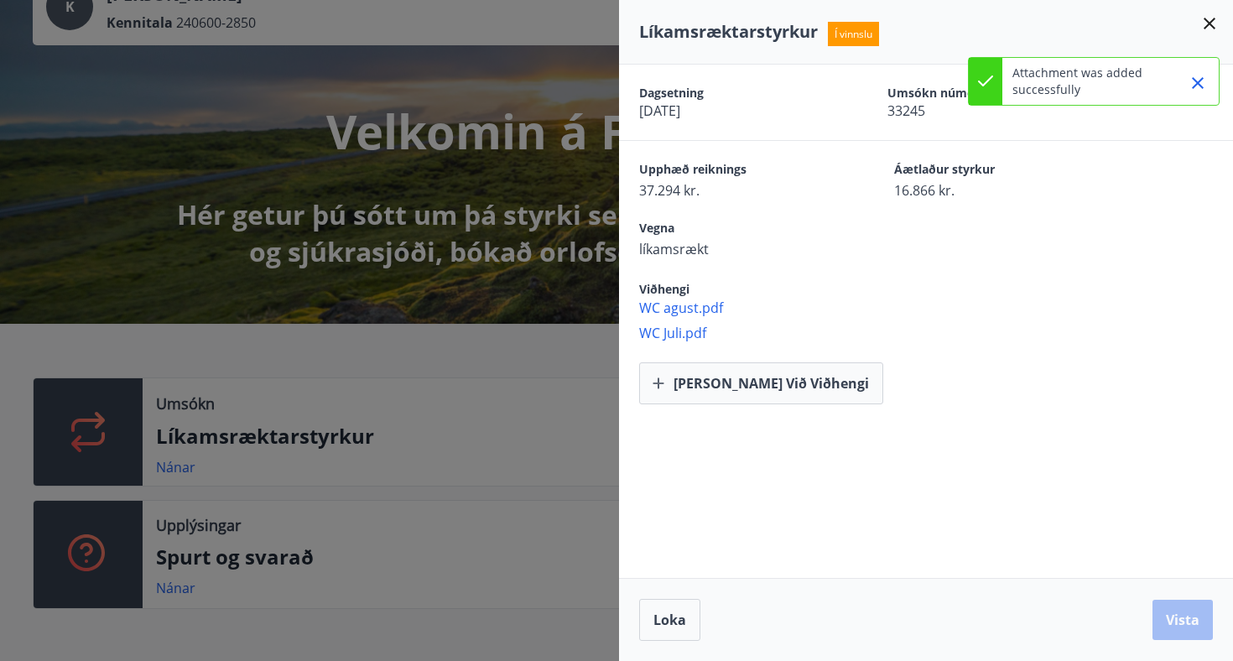
click at [1203, 78] on icon "Close" at bounding box center [1198, 83] width 12 height 12
click at [1211, 23] on icon at bounding box center [1209, 24] width 12 height 12
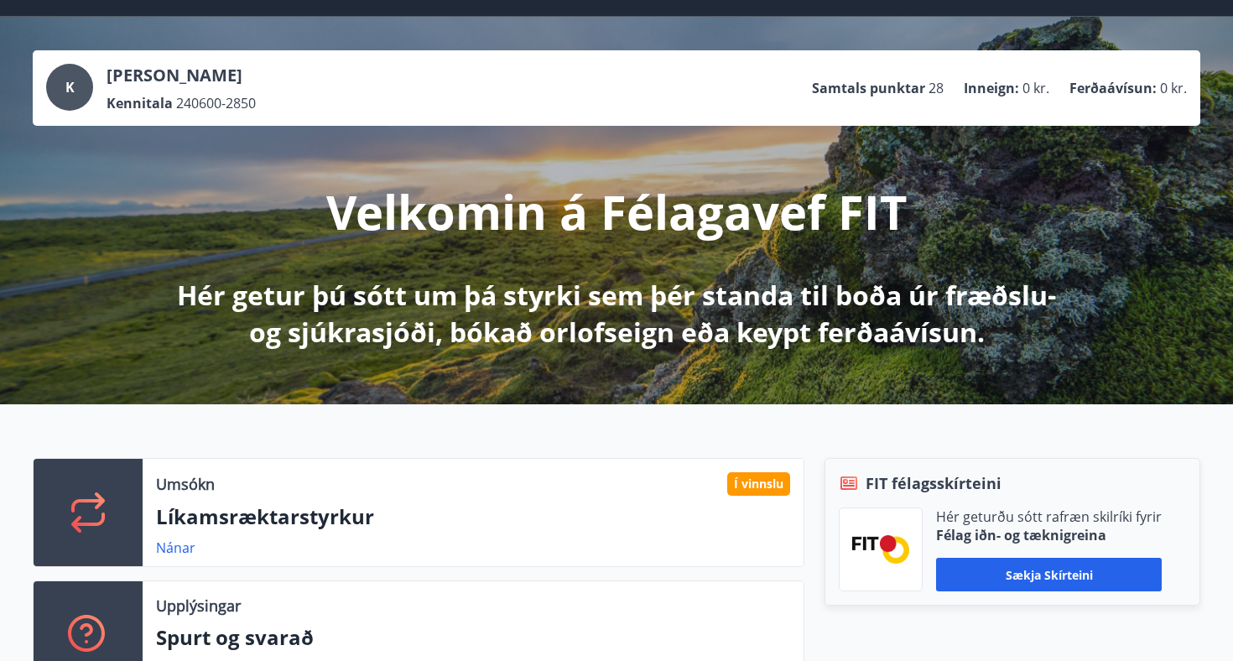
scroll to position [50, 0]
